Goal: Entertainment & Leisure: Browse casually

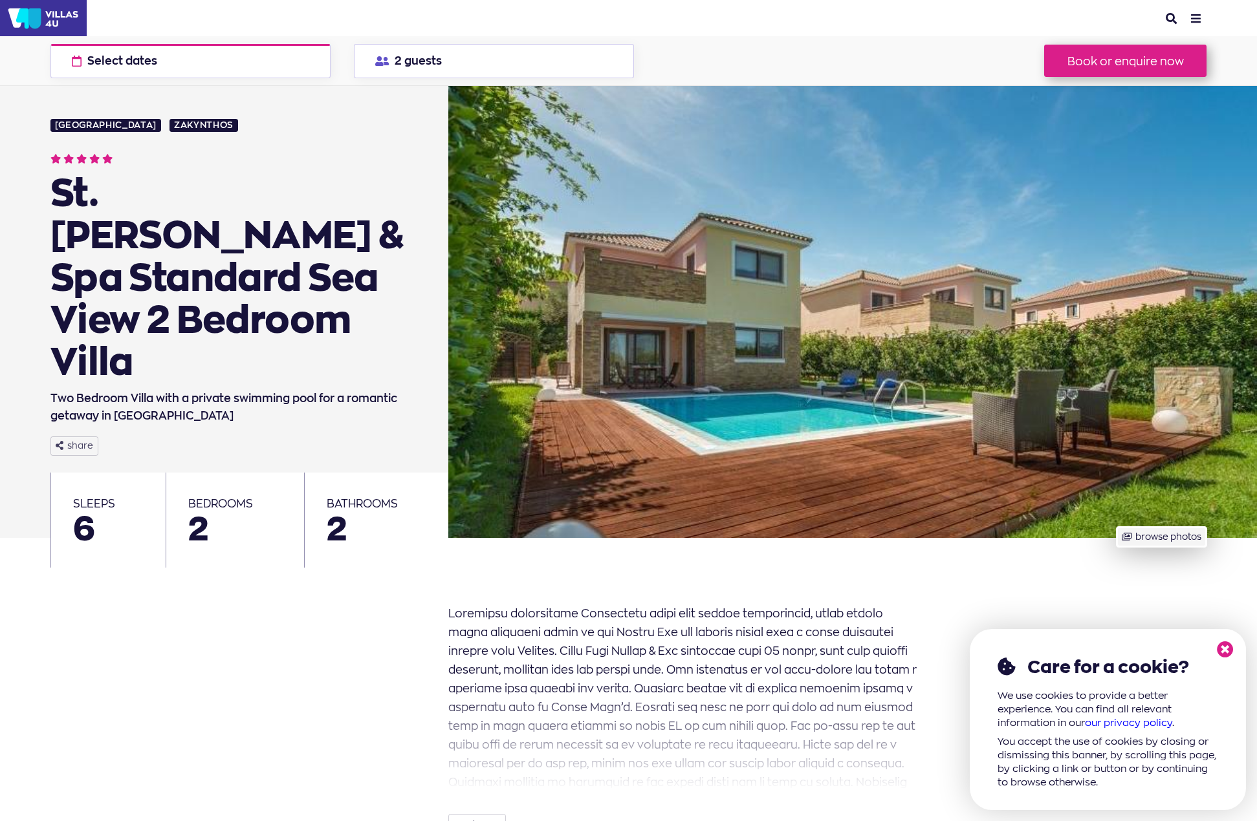
click at [1116, 527] on button "browse photos" at bounding box center [1161, 537] width 90 height 20
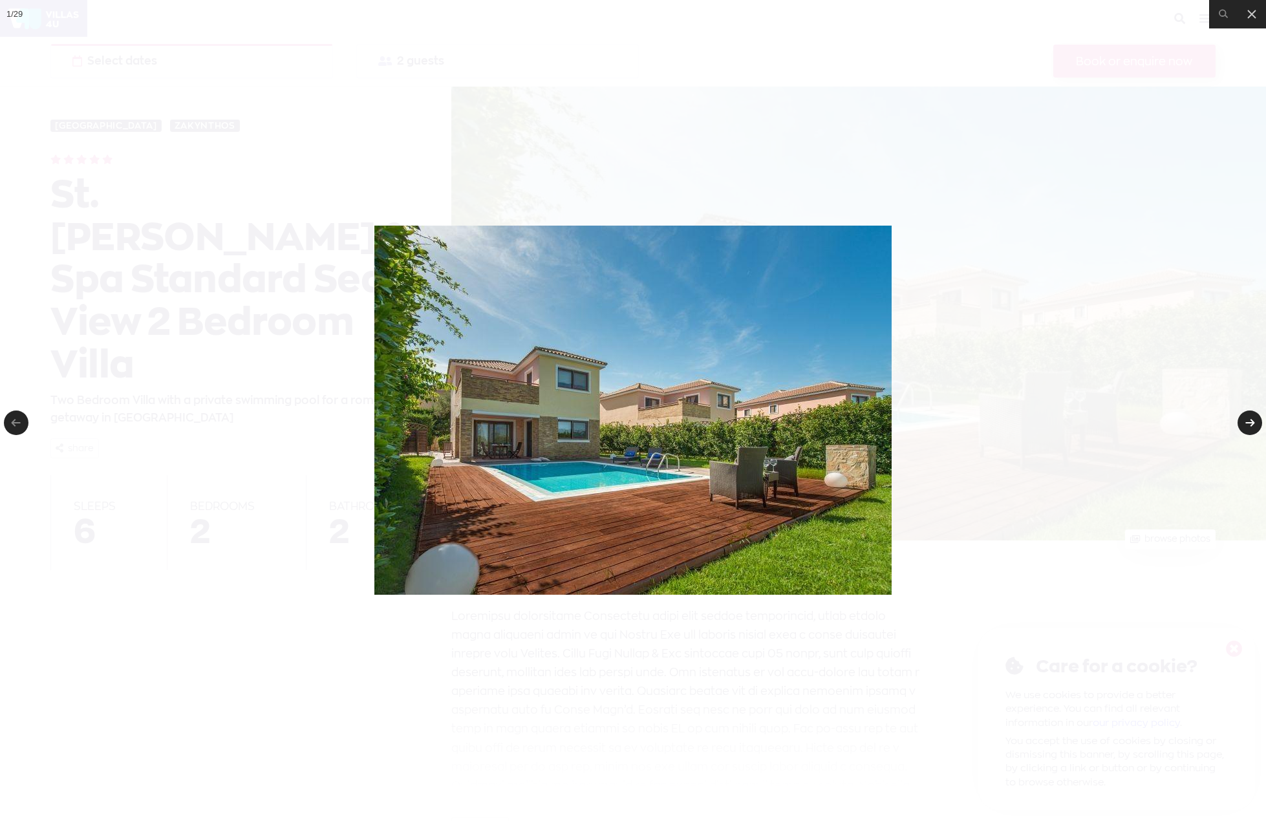
click at [1249, 426] on link at bounding box center [1250, 423] width 25 height 25
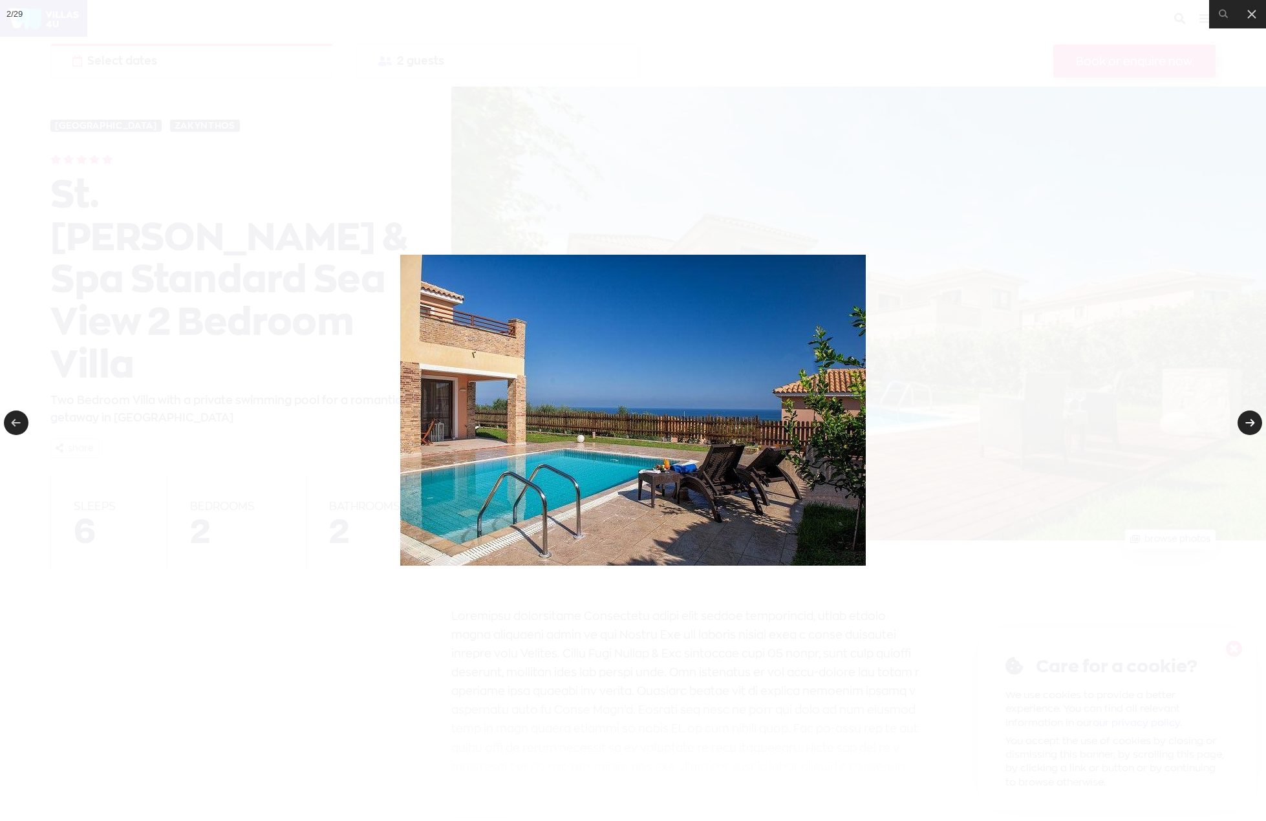
click at [1249, 426] on link at bounding box center [1250, 423] width 25 height 25
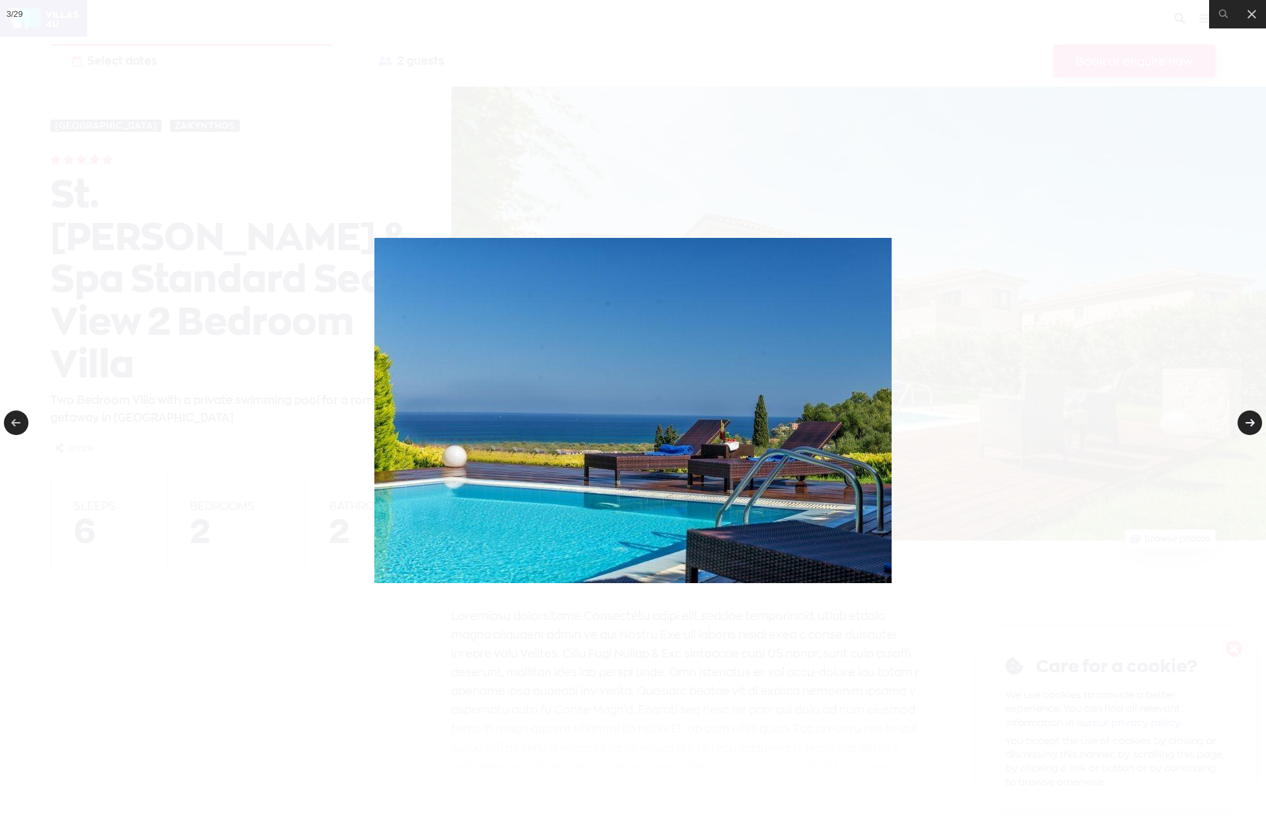
click at [1249, 426] on link at bounding box center [1250, 423] width 25 height 25
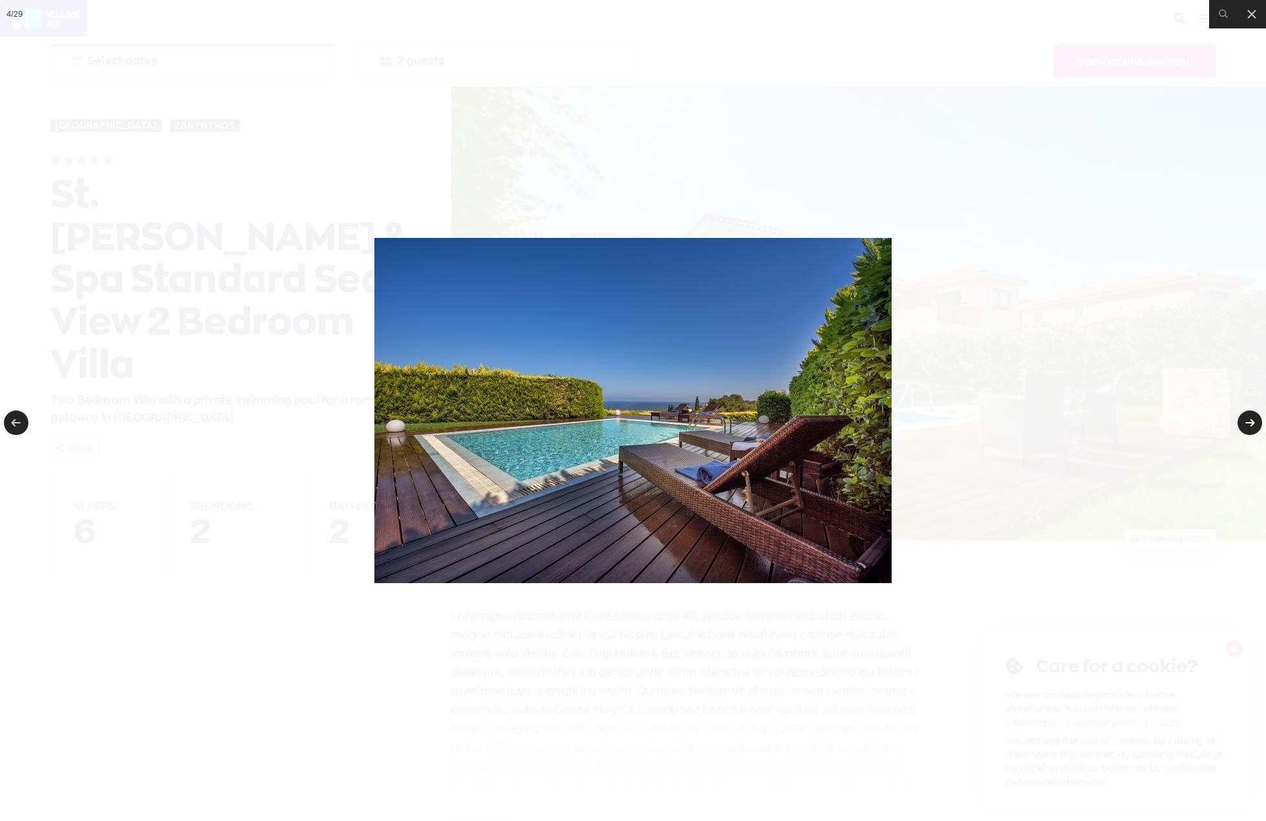
click at [1249, 426] on link at bounding box center [1250, 423] width 25 height 25
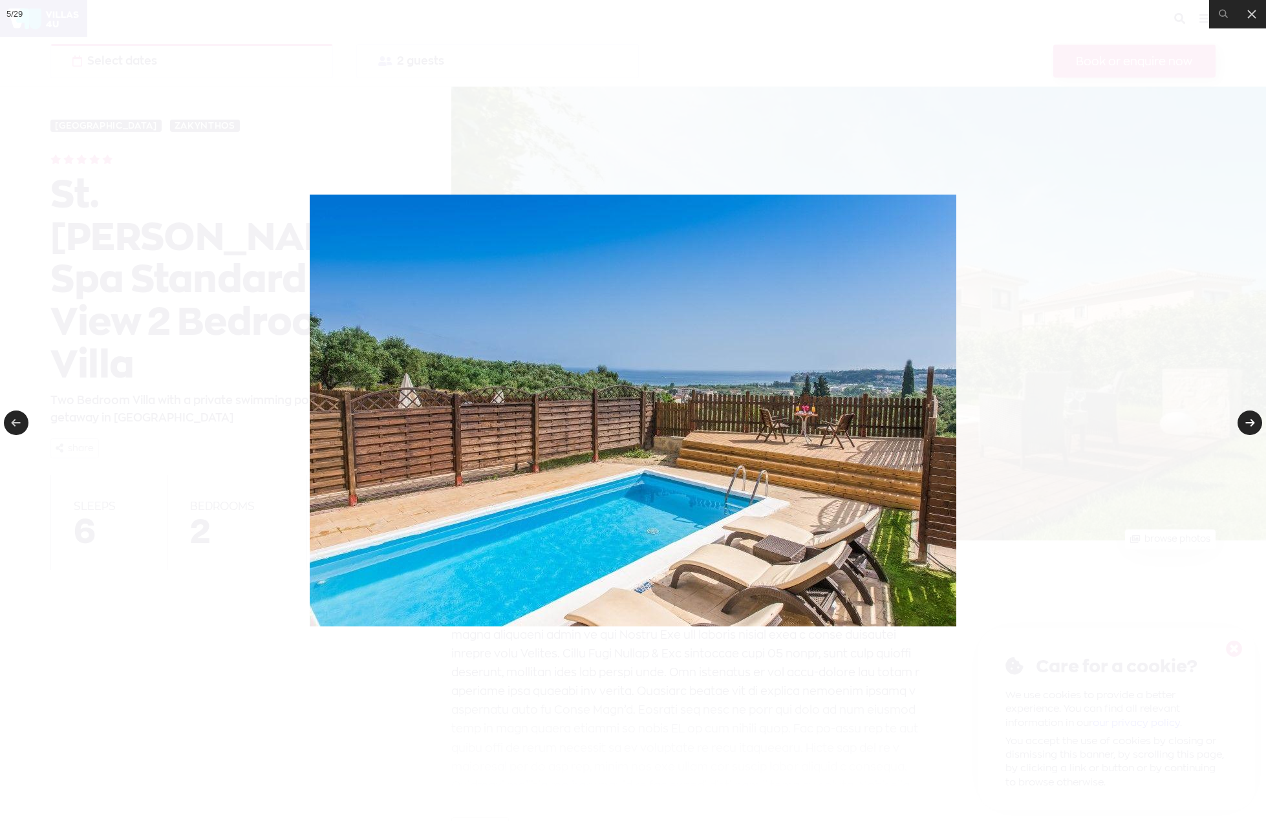
click at [1249, 426] on link at bounding box center [1250, 423] width 25 height 25
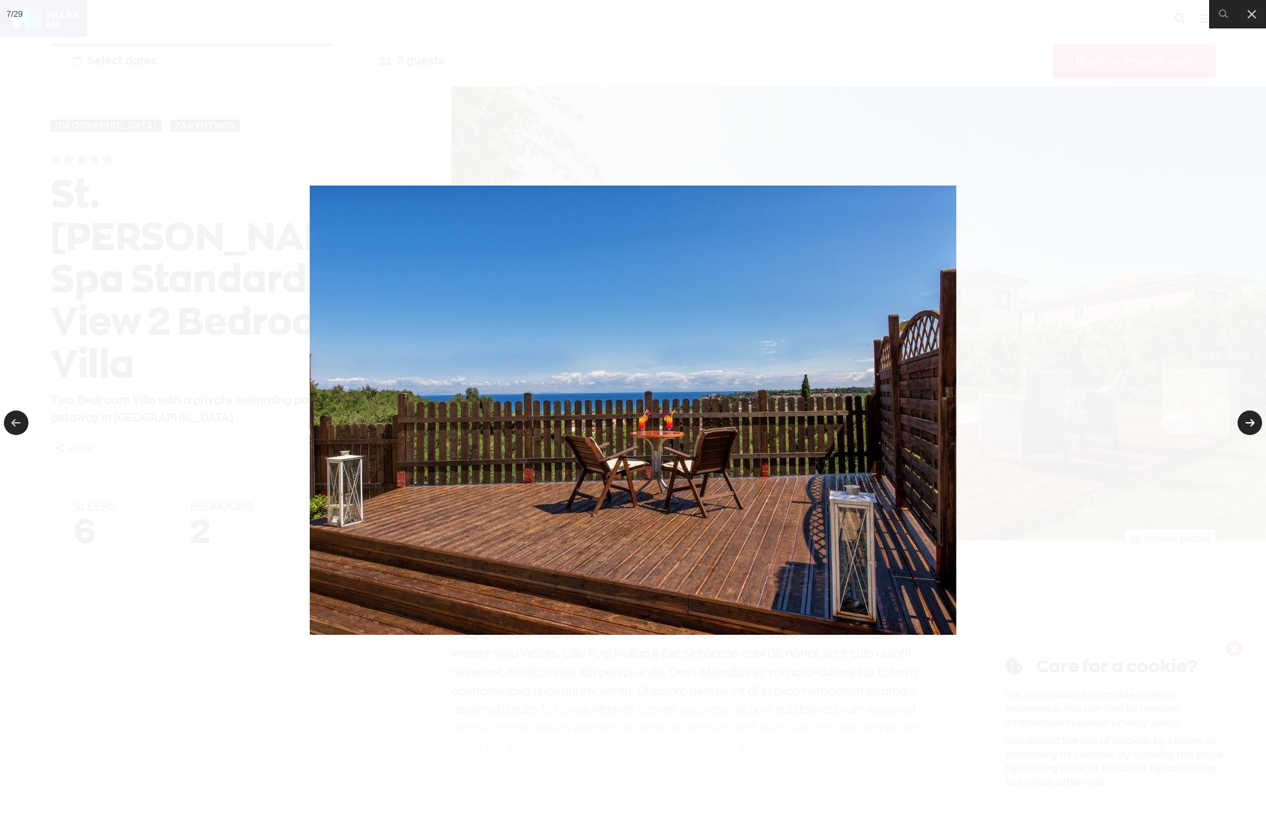
click at [1249, 426] on link at bounding box center [1250, 423] width 25 height 25
